Goal: Information Seeking & Learning: Learn about a topic

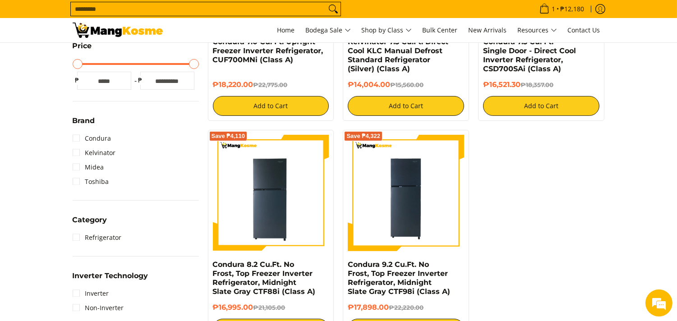
click at [541, 195] on div "Save ₱4,555 Condura 7.0 Cu. Ft. Upright Freezer Inverter Refrigerator, CUF700MN…" at bounding box center [406, 129] width 406 height 445
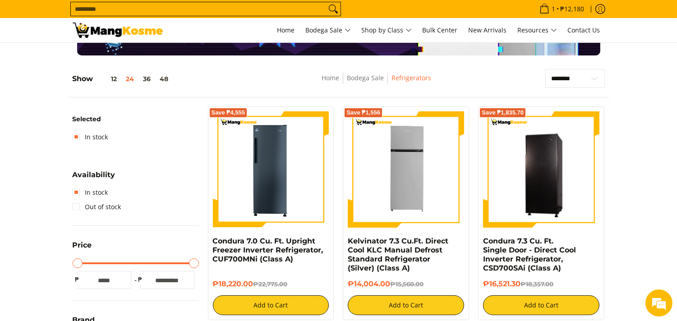
scroll to position [100, 0]
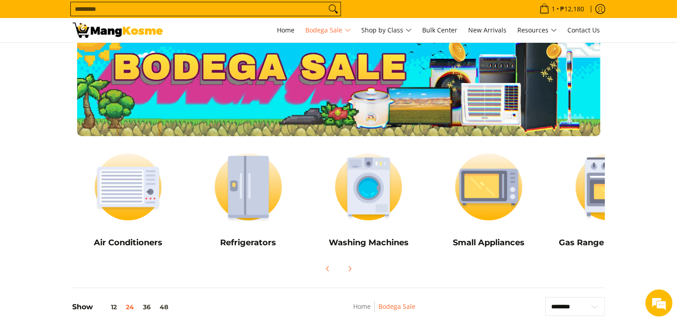
scroll to position [50, 0]
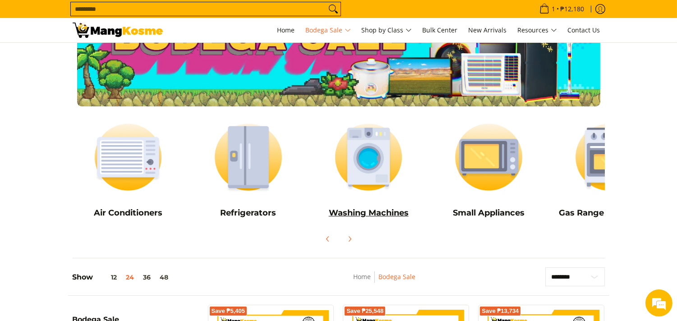
click at [359, 154] on img at bounding box center [368, 156] width 111 height 83
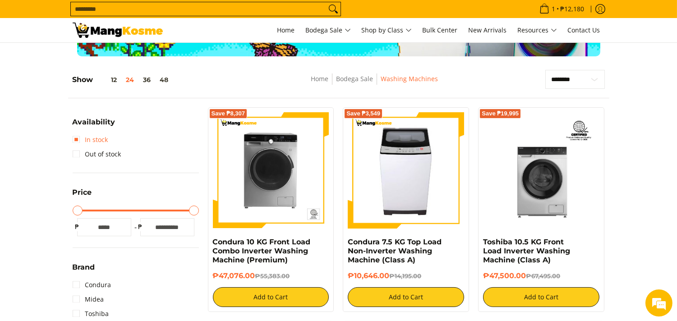
click at [79, 138] on link "In stock" at bounding box center [91, 140] width 36 height 14
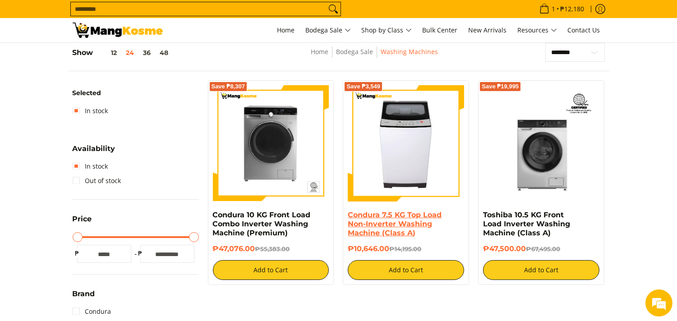
click at [393, 215] on link "Condura 7.5 KG Top Load Non-Inverter Washing Machine (Class A)" at bounding box center [395, 224] width 94 height 27
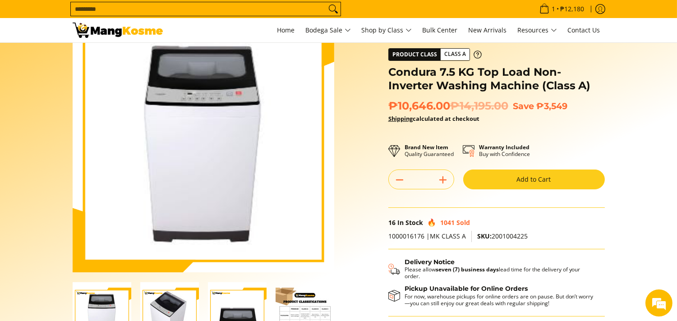
scroll to position [100, 0]
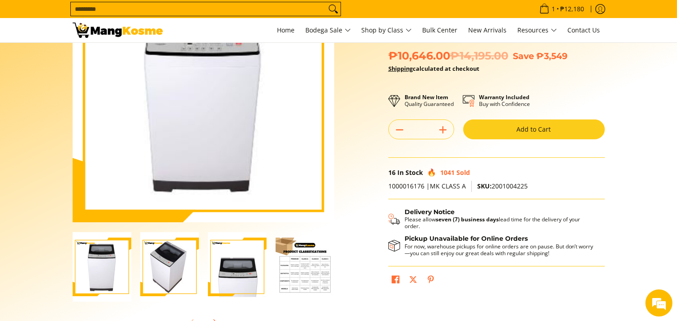
click at [244, 266] on img "Condura 7.5 KG Top Load Non-Inverter Washing Machine (Class A)-3" at bounding box center [237, 267] width 59 height 70
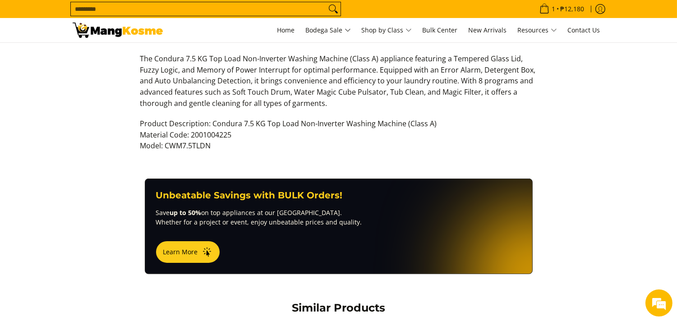
scroll to position [350, 0]
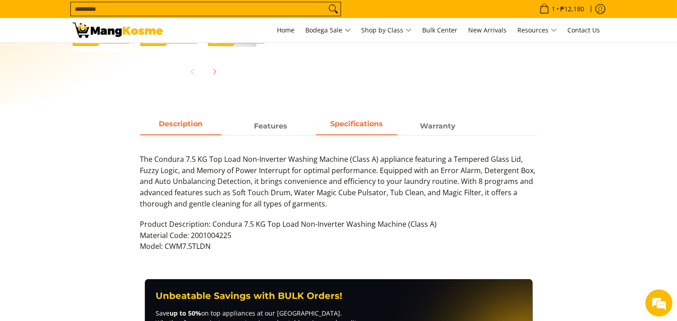
click at [339, 126] on strong "Specifications" at bounding box center [356, 123] width 53 height 9
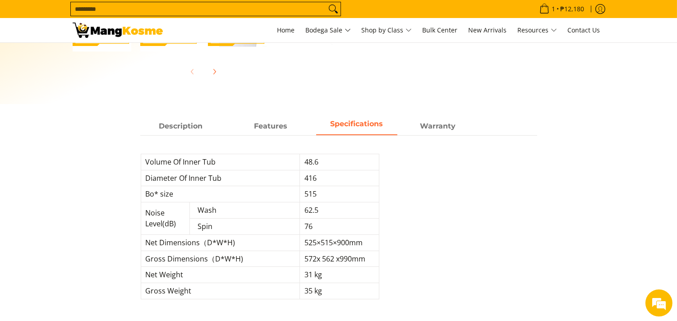
drag, startPoint x: 81, startPoint y: 239, endPoint x: 147, endPoint y: 219, distance: 68.9
click at [84, 236] on div "Description Features Specifications Warranty Product Description: Condura 7.5 K…" at bounding box center [338, 223] width 541 height 211
